Goal: Task Accomplishment & Management: Complete application form

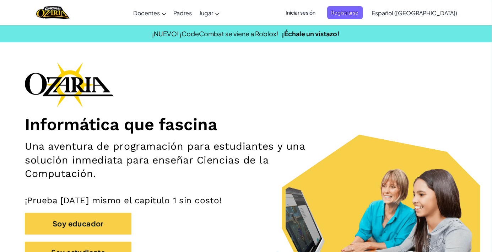
click at [365, 71] on div "Informática que fascina Una aventura de programación para estudiantes y una sol…" at bounding box center [246, 166] width 442 height 208
click at [320, 7] on span "Iniciar sesión" at bounding box center [300, 12] width 38 height 13
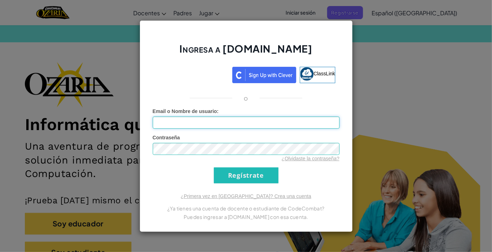
click at [281, 128] on input "Email o Nombre de usuario :" at bounding box center [246, 122] width 187 height 12
type input "[EMAIL_ADDRESS][DOMAIN_NAME]"
click at [214, 167] on input "Regístrate" at bounding box center [246, 175] width 65 height 16
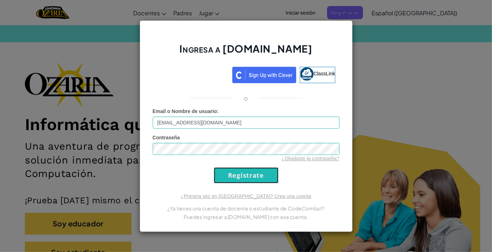
click at [260, 170] on input "Regístrate" at bounding box center [246, 175] width 65 height 16
